Goal: Information Seeking & Learning: Learn about a topic

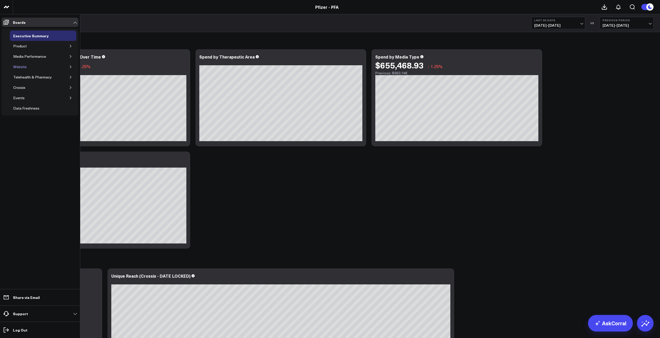
click at [20, 66] on div "Website" at bounding box center [20, 67] width 16 height 6
click at [71, 67] on icon "button" at bounding box center [70, 66] width 3 height 3
click at [36, 77] on div "Website HVA Performance" at bounding box center [39, 77] width 47 height 6
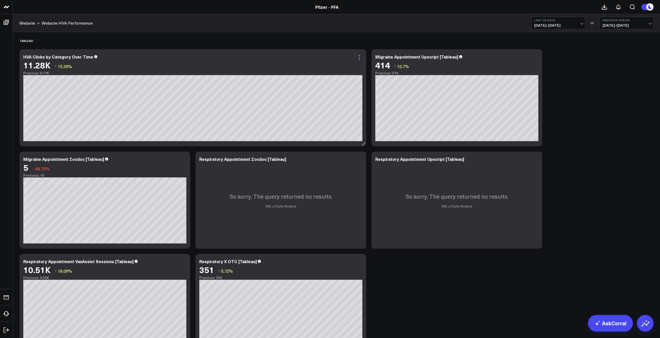
click at [359, 58] on icon at bounding box center [359, 57] width 6 height 6
click at [342, 42] on div "Tableau" at bounding box center [336, 41] width 634 height 12
click at [580, 24] on span "[DATE] - [DATE]" at bounding box center [558, 25] width 48 height 4
click at [550, 85] on link "Last 365 Days" at bounding box center [557, 85] width 53 height 10
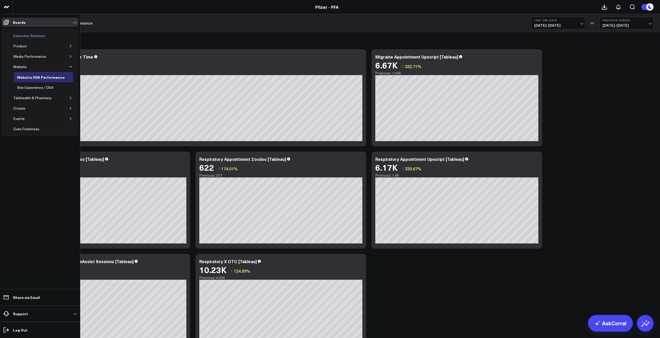
click at [27, 35] on div "Executive Summary" at bounding box center [29, 36] width 35 height 6
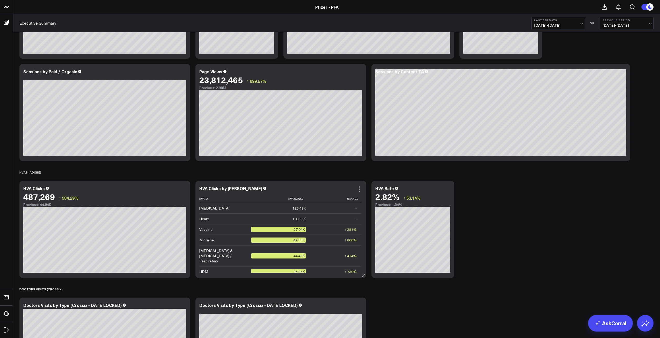
click at [204, 229] on div "Vaccine" at bounding box center [205, 229] width 13 height 5
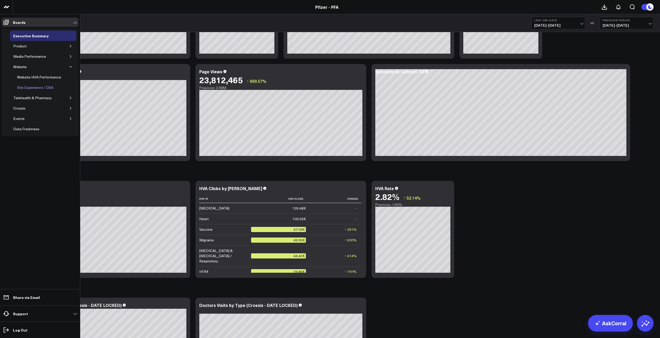
click at [29, 87] on div "Site Experience / DXA" at bounding box center [35, 87] width 39 height 6
